Goal: Information Seeking & Learning: Learn about a topic

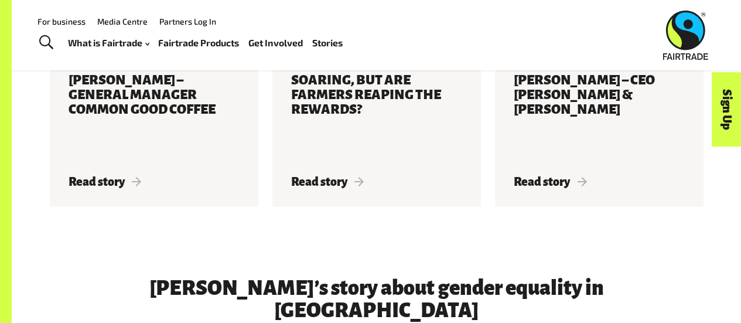
scroll to position [1456, 0]
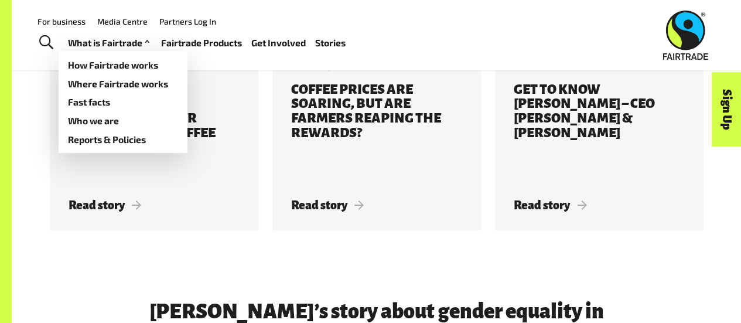
click at [89, 45] on link "What is Fairtrade" at bounding box center [110, 43] width 84 height 16
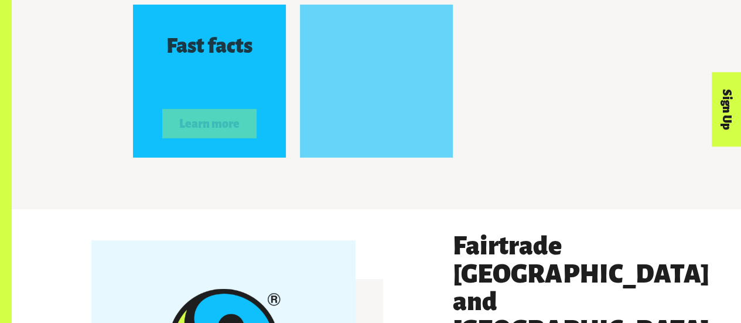
scroll to position [1856, 0]
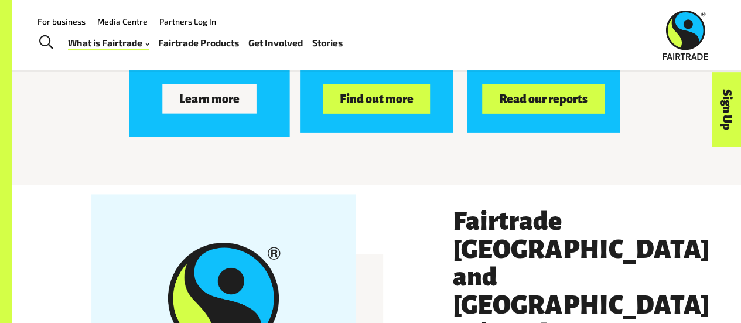
click at [192, 102] on button "Learn more" at bounding box center [210, 98] width 94 height 29
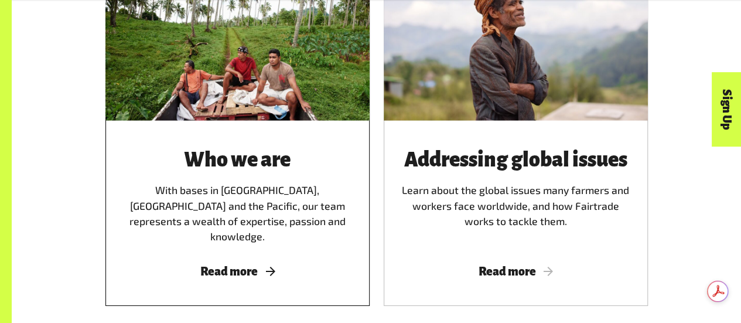
click at [243, 265] on span "Read more" at bounding box center [237, 271] width 236 height 13
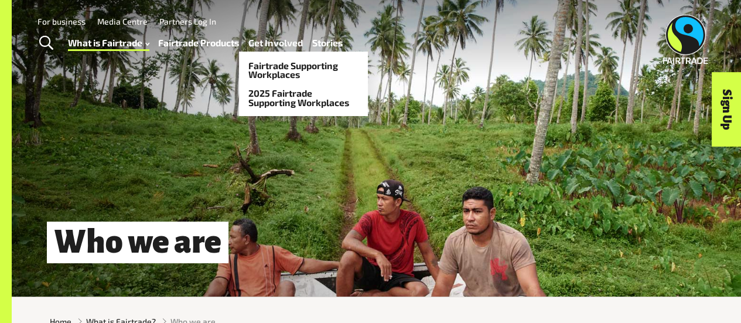
click at [286, 40] on link "Get Involved" at bounding box center [275, 43] width 54 height 16
